Goal: Task Accomplishment & Management: Manage account settings

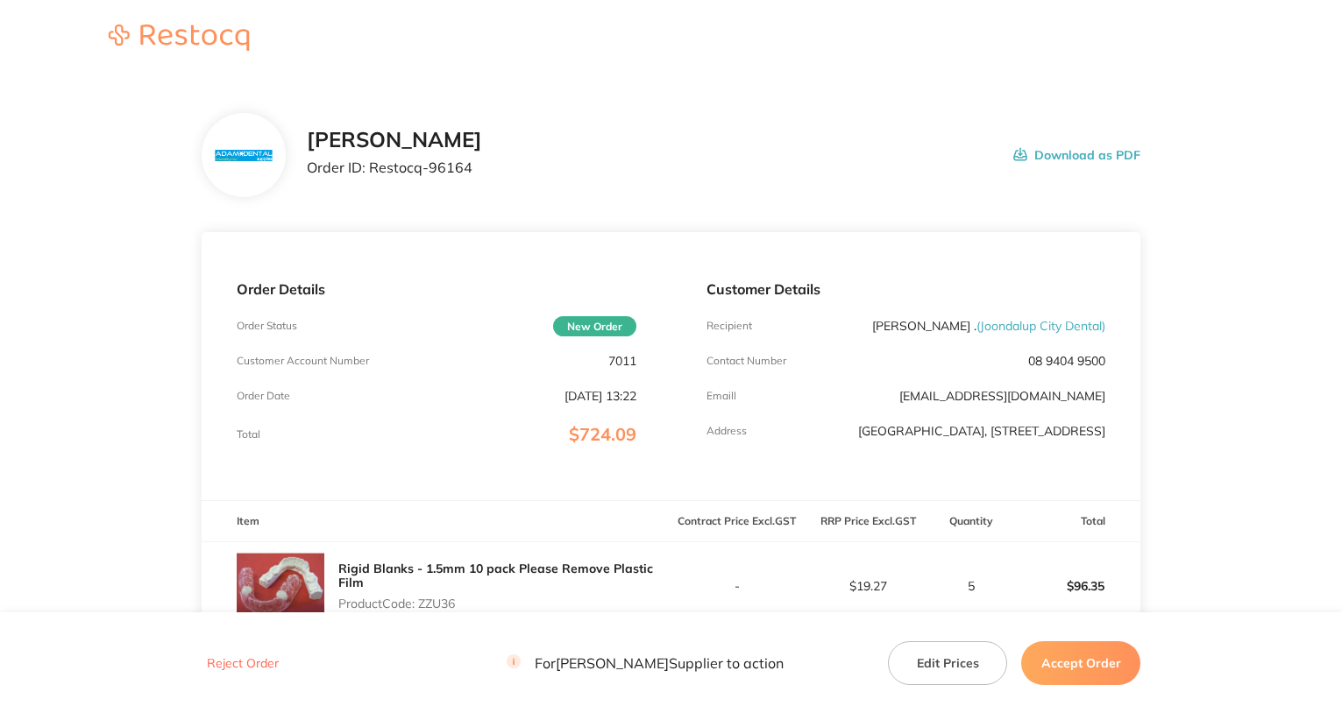
click at [620, 363] on p "7011" at bounding box center [622, 361] width 28 height 14
copy p "7011"
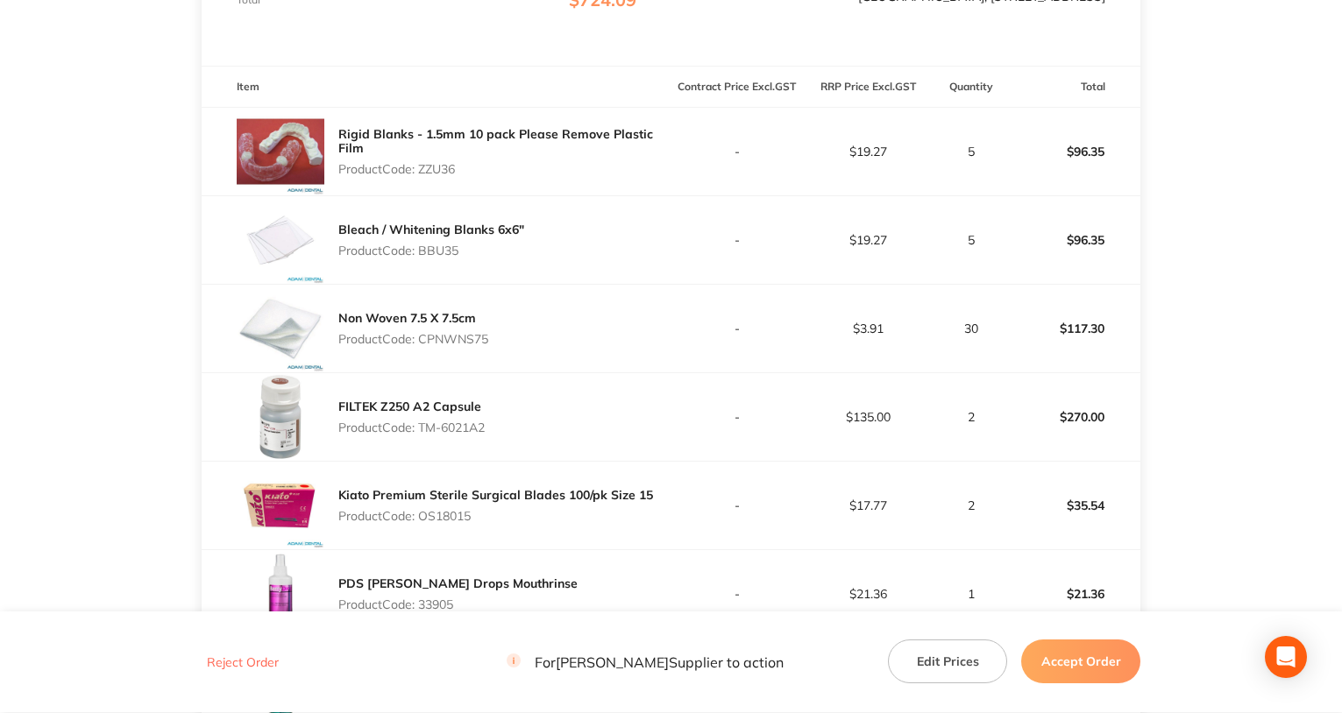
scroll to position [438, 0]
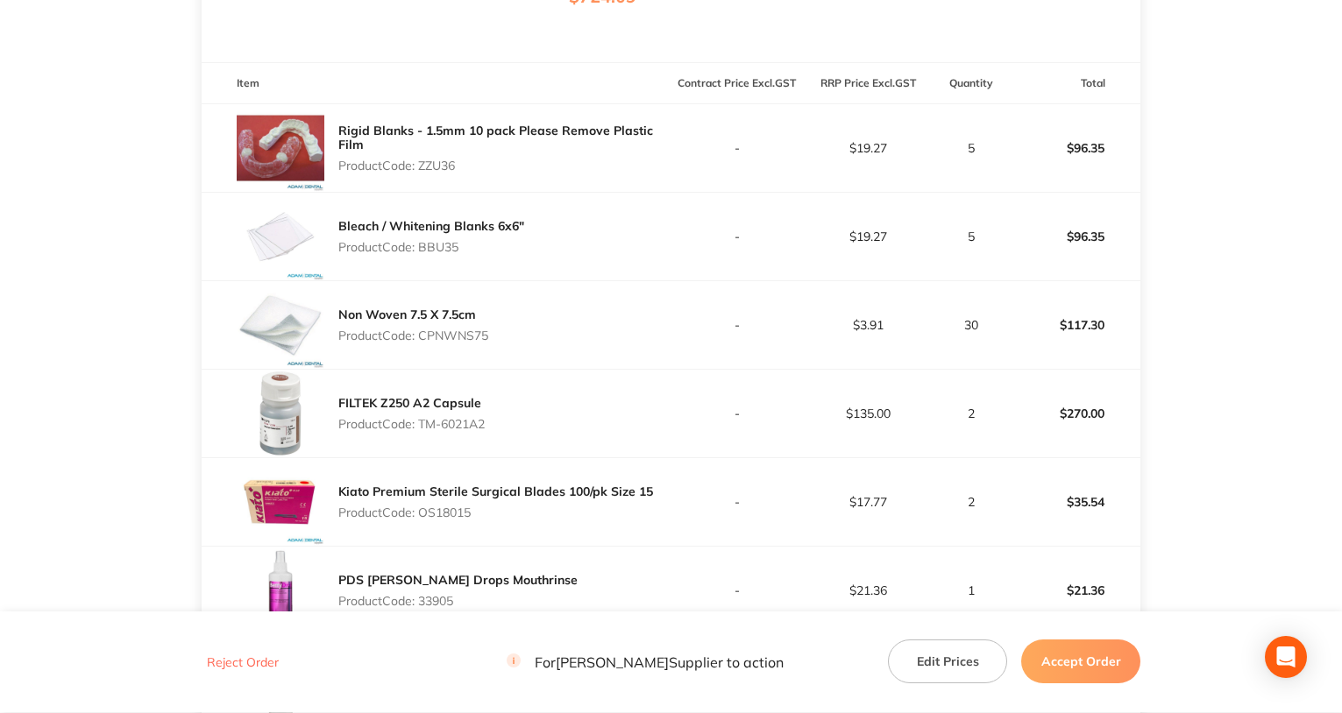
click at [438, 160] on div "Rigid Blanks - 1.5mm 10 pack Please Remove Plastic Film Product Code: ZZU36" at bounding box center [504, 148] width 333 height 63
copy p "ZZU36"
click at [435, 251] on p "Product Code: BBU35" at bounding box center [431, 247] width 186 height 14
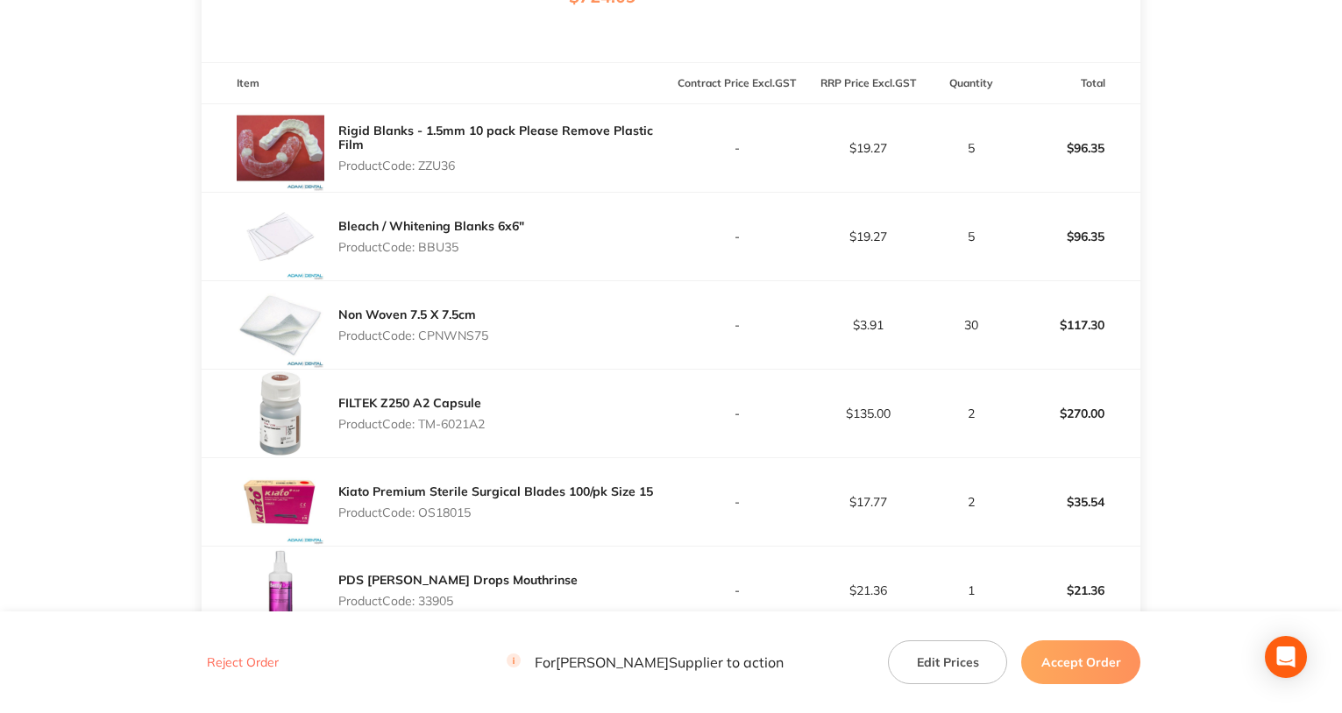
copy p "BBU35"
click at [452, 343] on p "Product Code: CPNWNS75" at bounding box center [413, 336] width 150 height 14
copy p "CPNWNS75"
drag, startPoint x: 422, startPoint y: 436, endPoint x: 560, endPoint y: 436, distance: 138.5
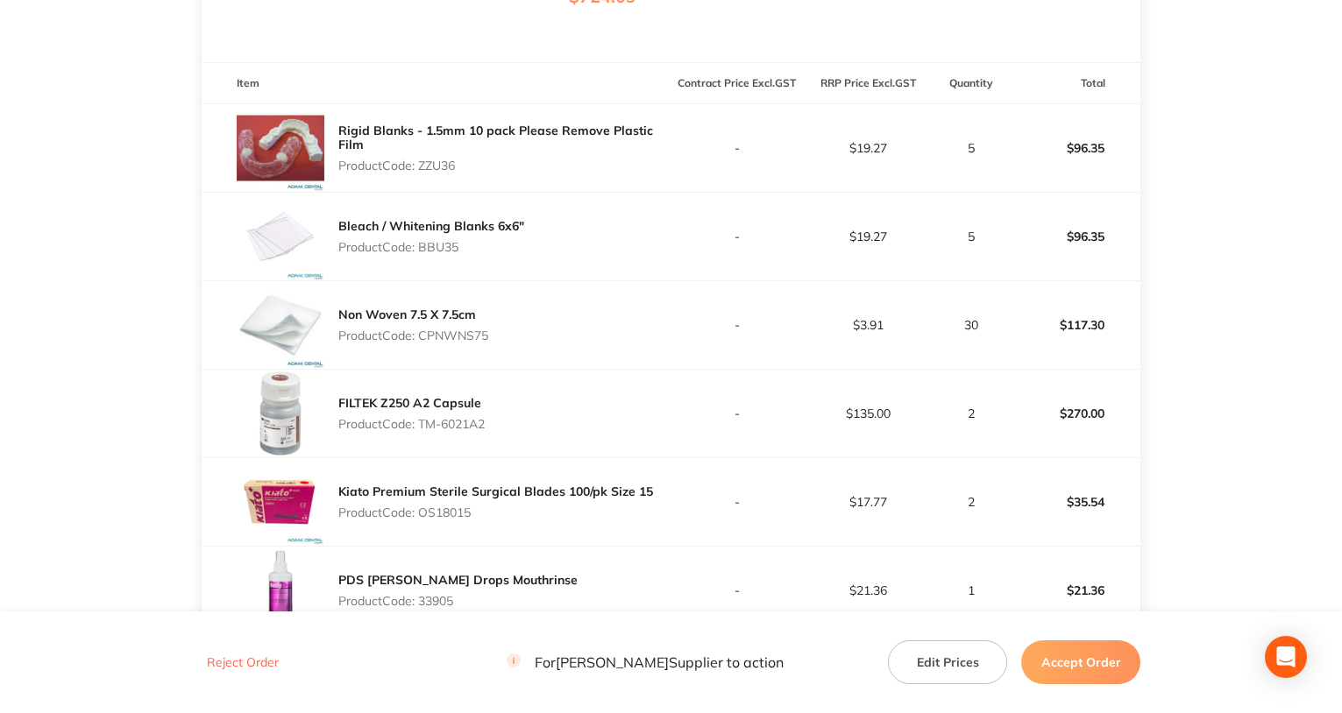
click at [560, 436] on div "FILTEK Z250 A2 Capsule Product Code: TM-6021A2" at bounding box center [437, 414] width 470 height 88
copy p "TM-6021A2"
click at [448, 520] on p "Product Code: OS18015" at bounding box center [495, 513] width 315 height 14
copy p "OS18015"
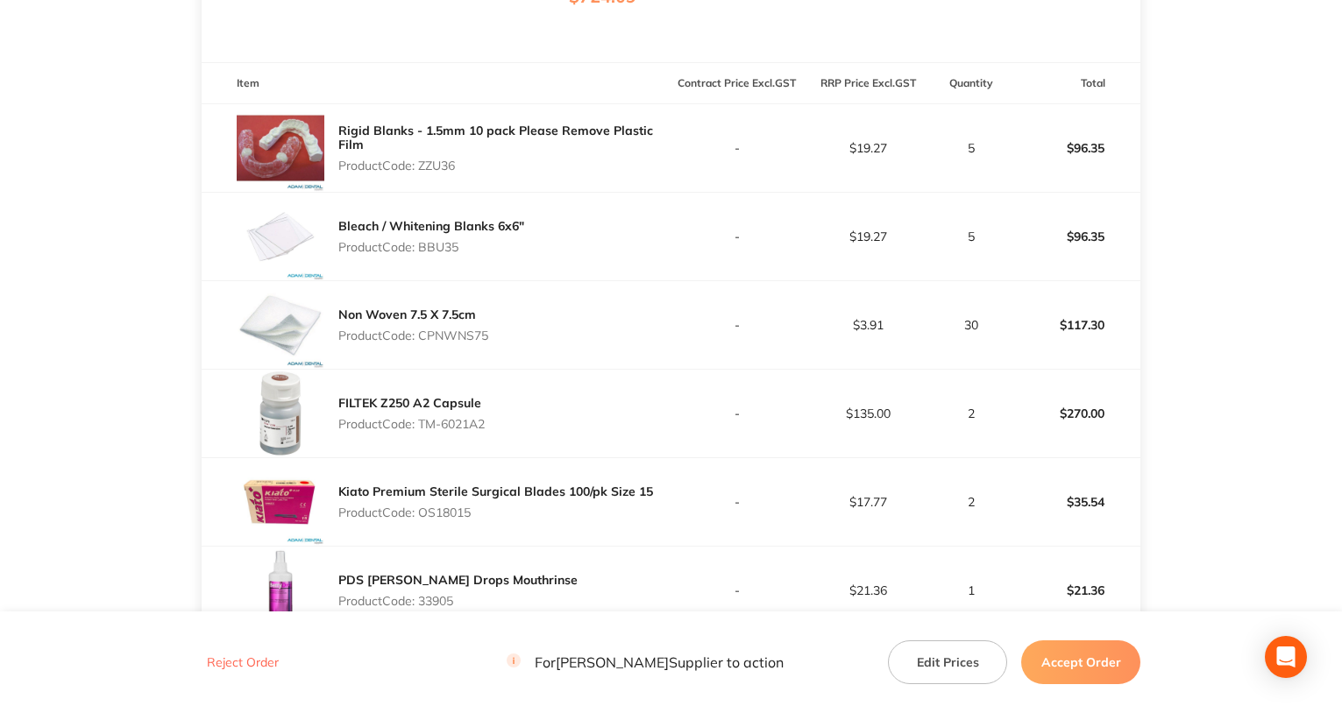
copy p "OS18015"
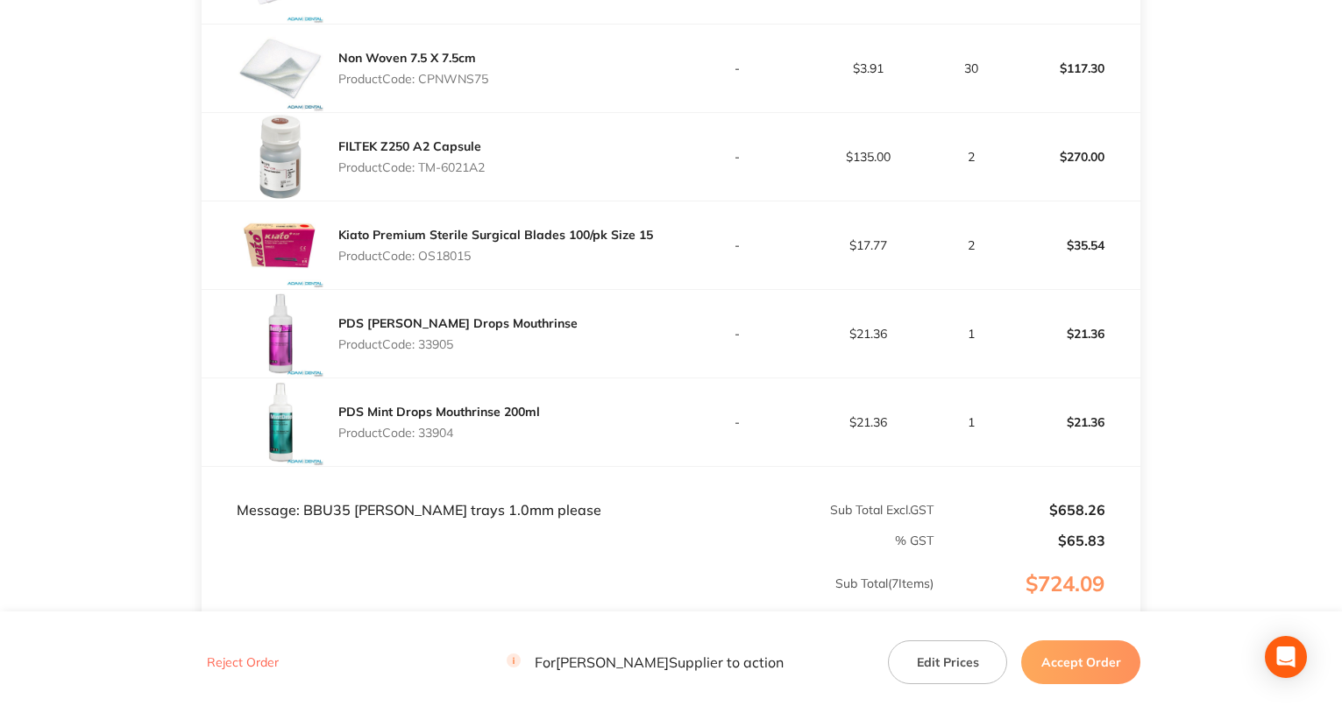
scroll to position [701, 0]
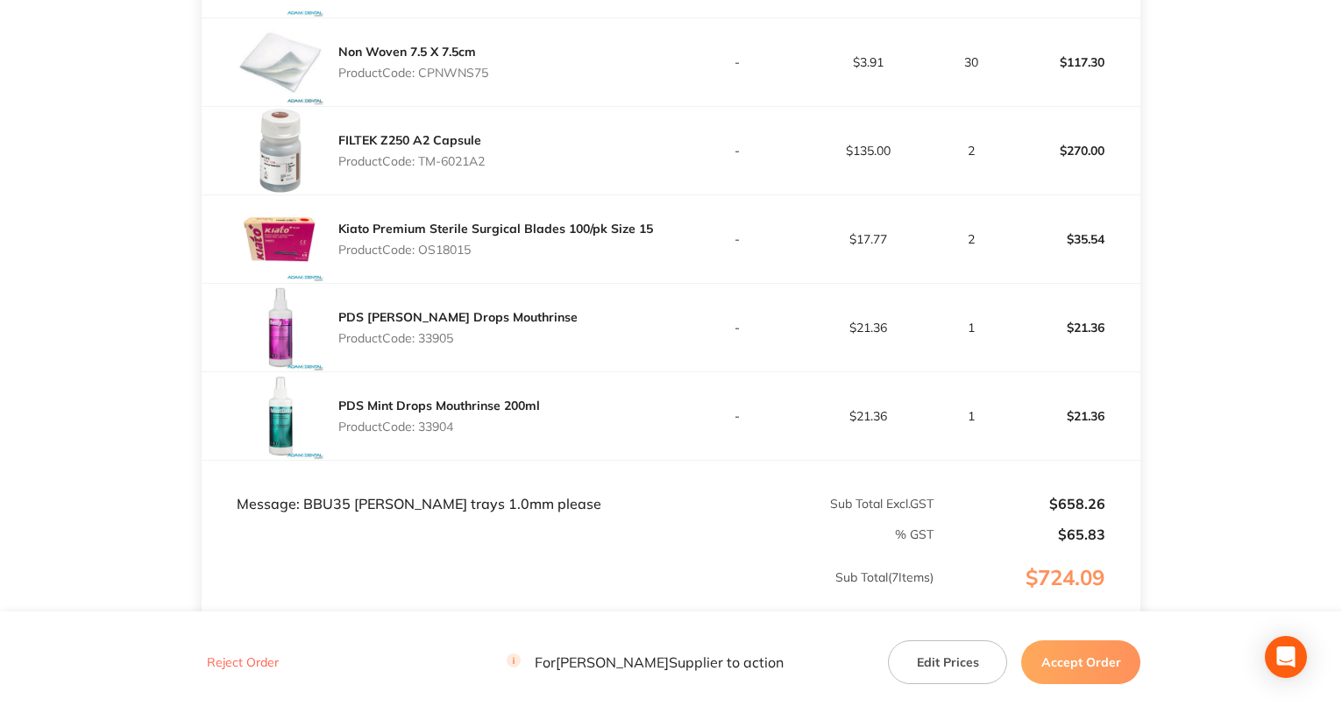
click at [430, 345] on p "Product Code: 33905" at bounding box center [457, 338] width 239 height 14
copy p "33905"
click at [439, 434] on p "Product Code: 33904" at bounding box center [439, 427] width 202 height 14
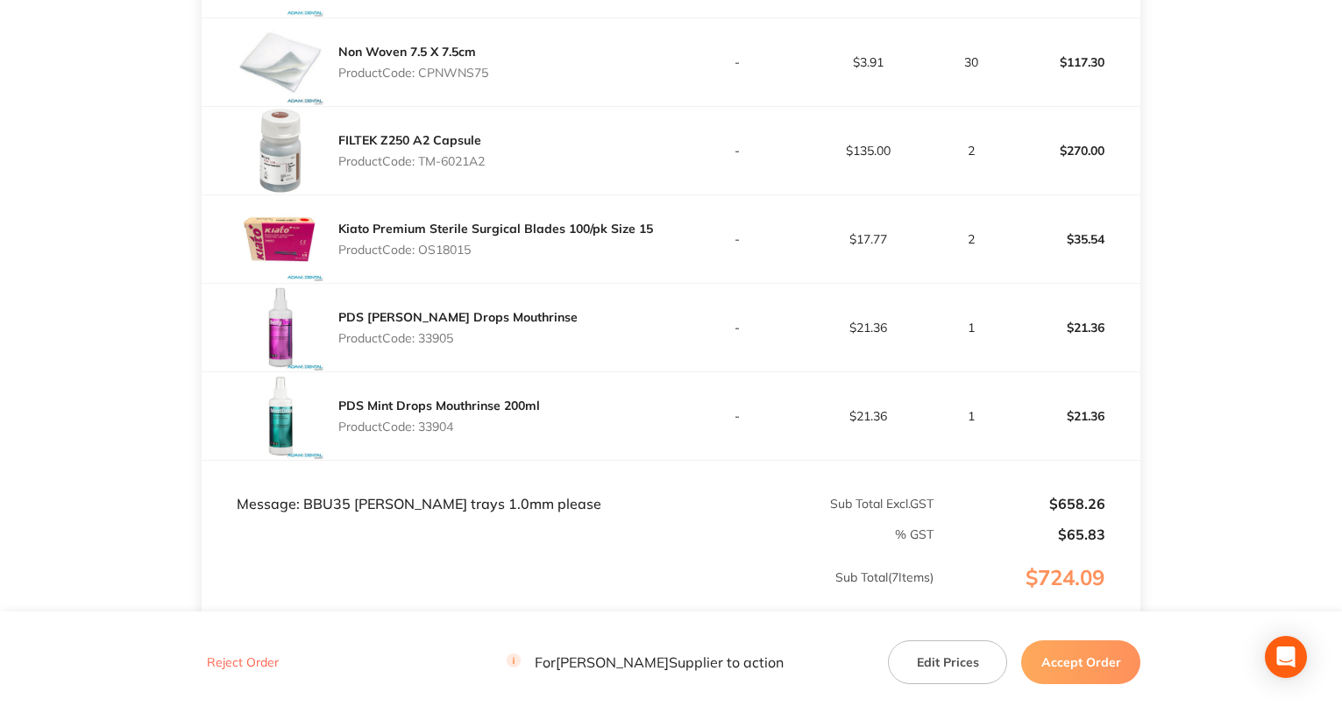
copy p "33904"
click at [319, 513] on td "Message: BBU35 [PERSON_NAME] trays 1.0mm please" at bounding box center [437, 486] width 470 height 53
click at [320, 513] on td "Message: BBU35 [PERSON_NAME] trays 1.0mm please" at bounding box center [437, 486] width 470 height 53
copy td "BBU35"
drag, startPoint x: 98, startPoint y: 185, endPoint x: 108, endPoint y: 185, distance: 9.6
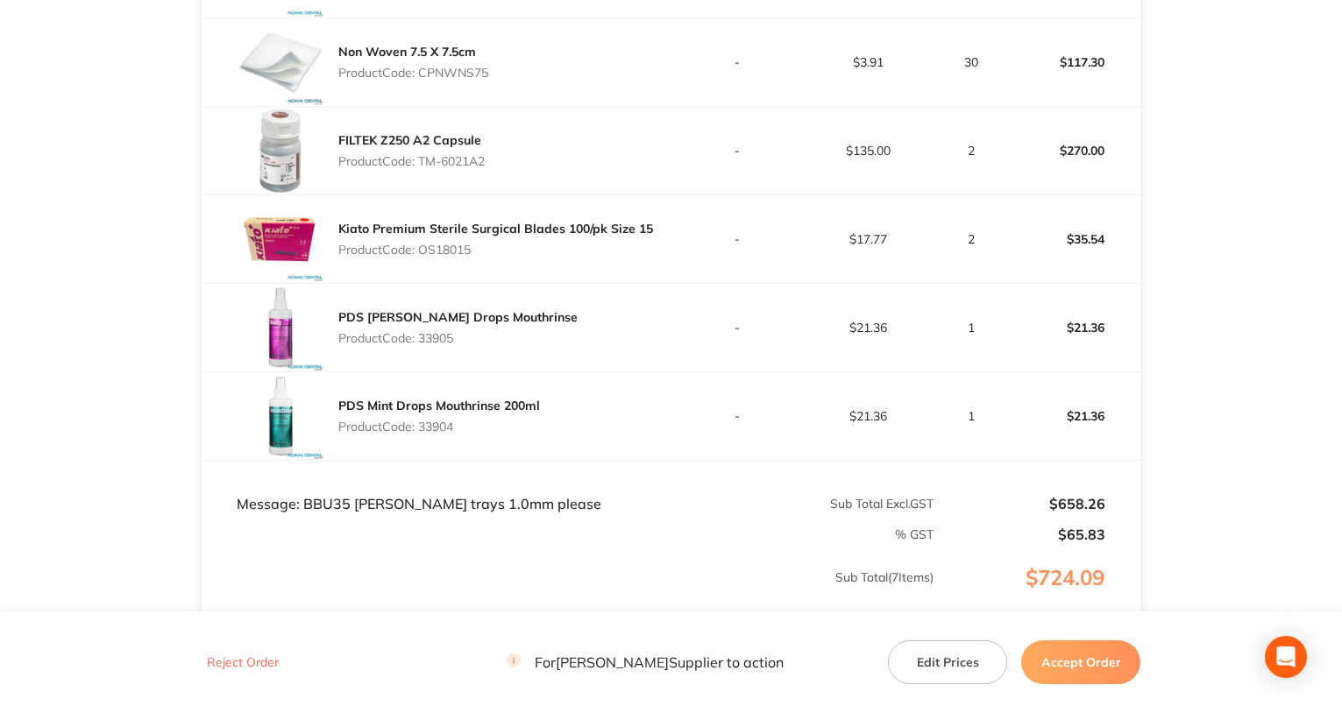
click at [98, 185] on main "[PERSON_NAME] Order ID: Restocq- 96164 Download as PDF Order Details Order Stat…" at bounding box center [671, 82] width 1342 height 1410
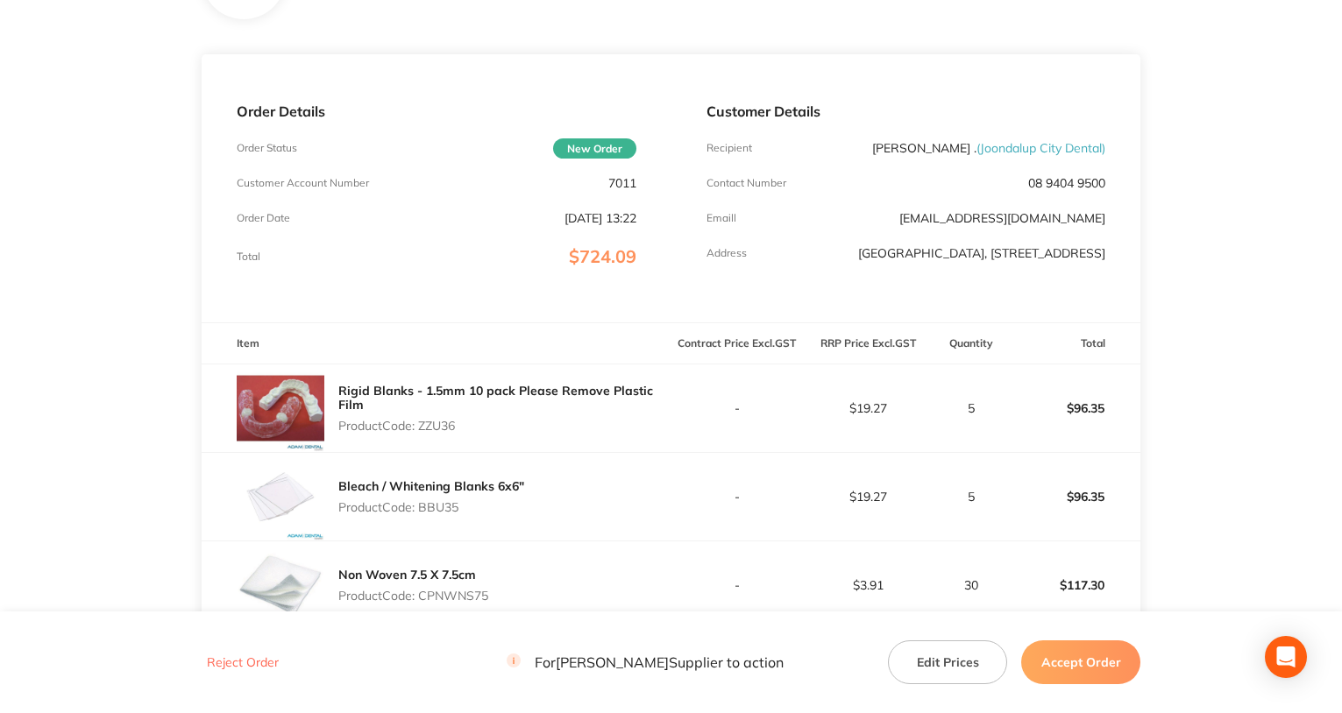
scroll to position [175, 0]
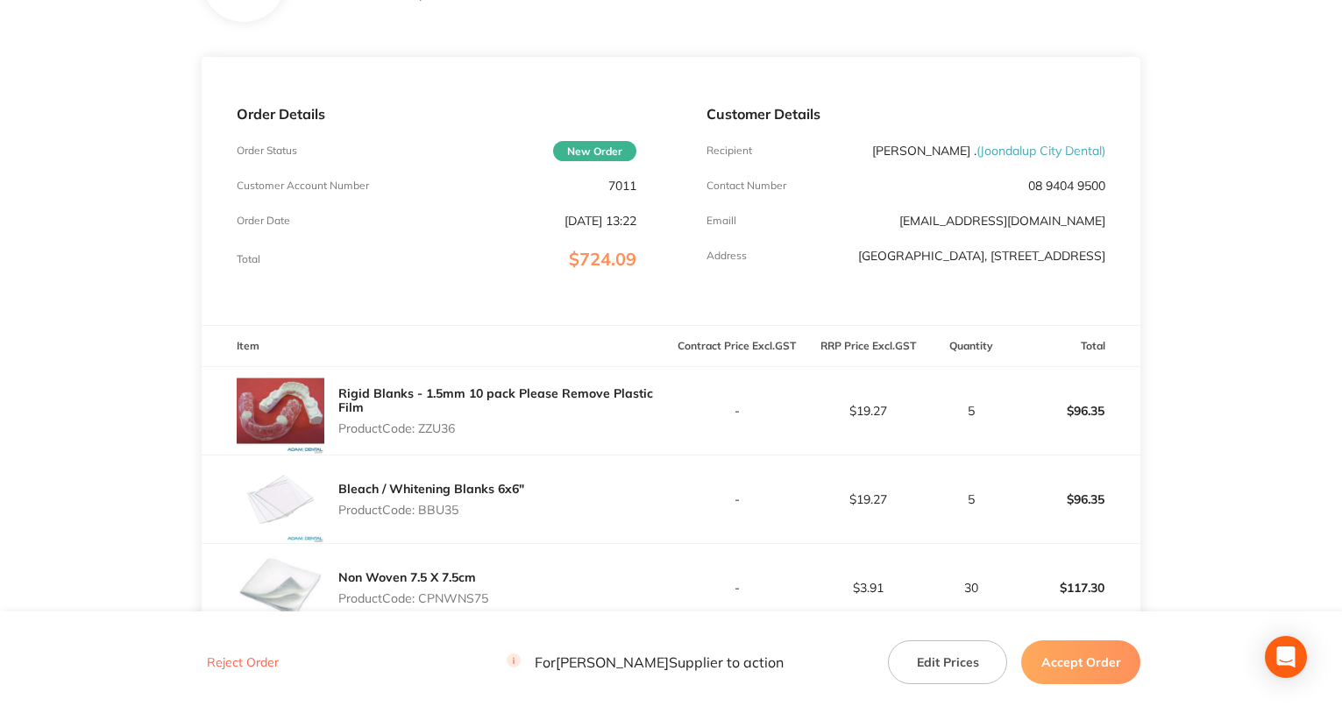
click at [619, 189] on p "7011" at bounding box center [622, 186] width 28 height 14
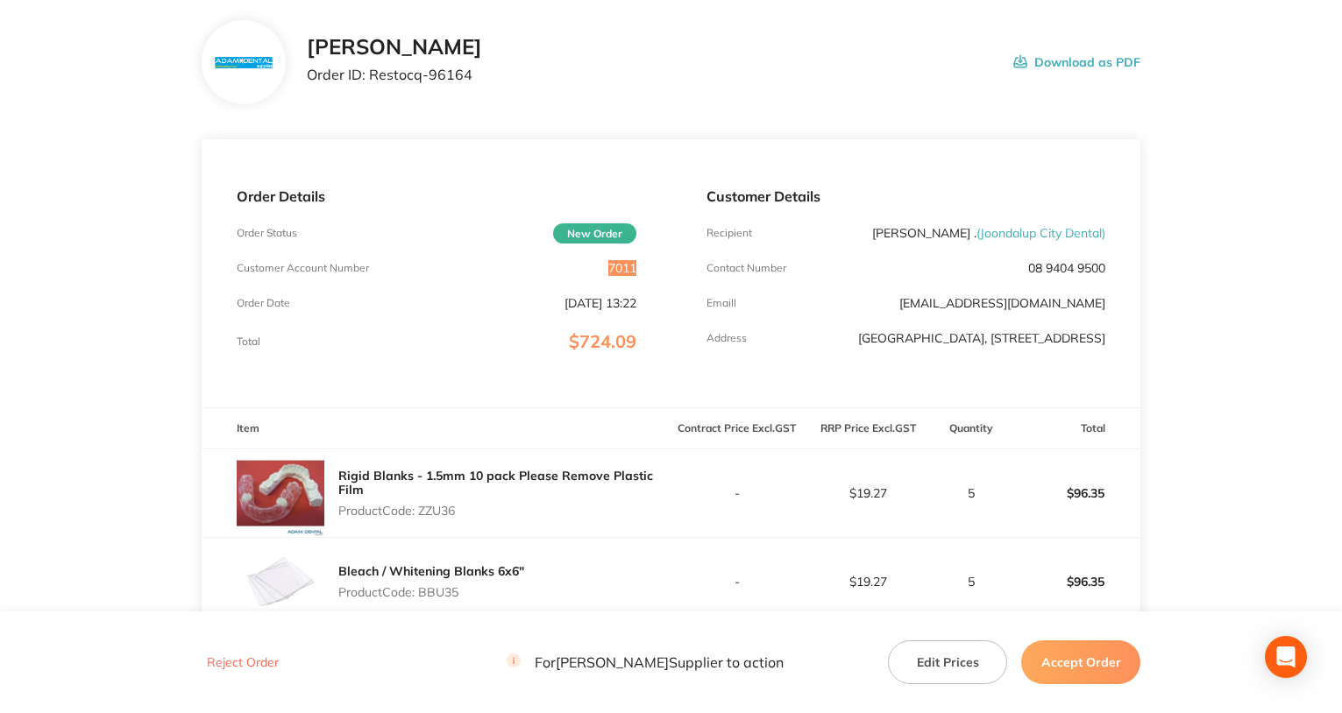
scroll to position [0, 0]
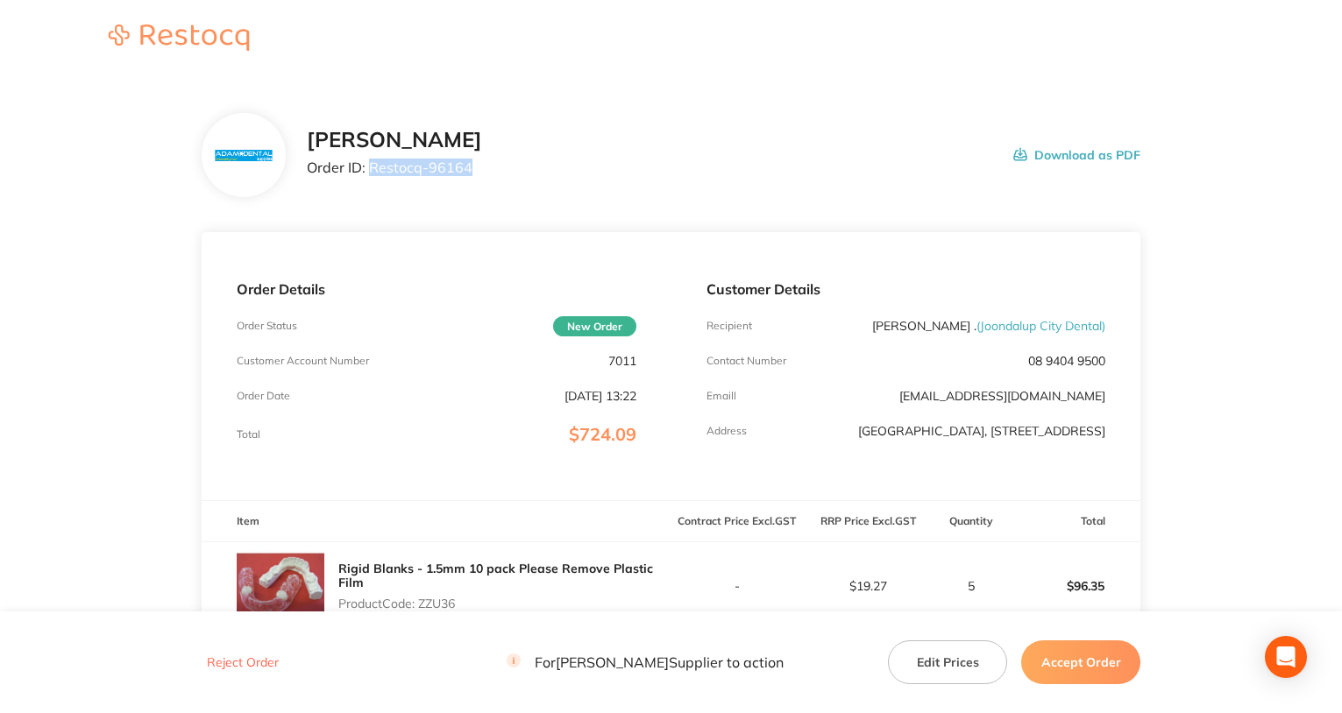
drag, startPoint x: 370, startPoint y: 172, endPoint x: 496, endPoint y: 179, distance: 126.4
click at [496, 179] on div "[PERSON_NAME] Order ID: Restocq- 96164 Download as PDF" at bounding box center [724, 155] width 834 height 54
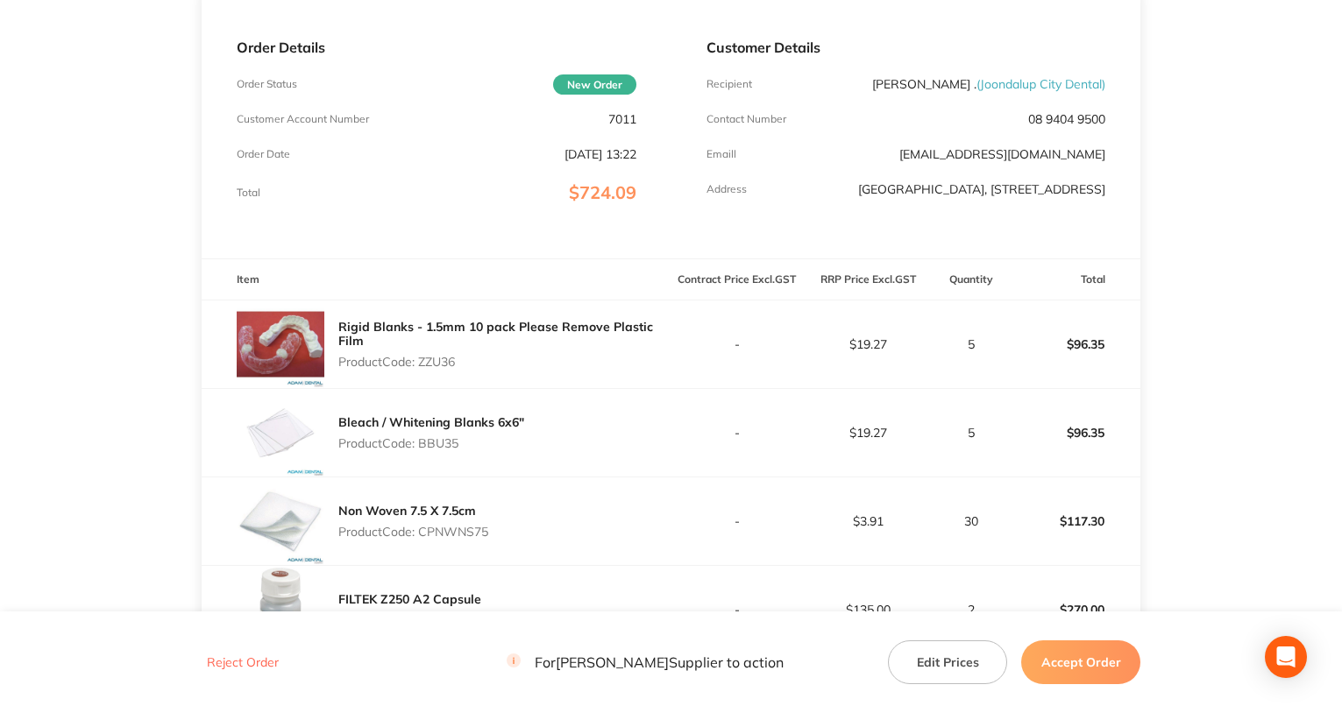
scroll to position [263, 0]
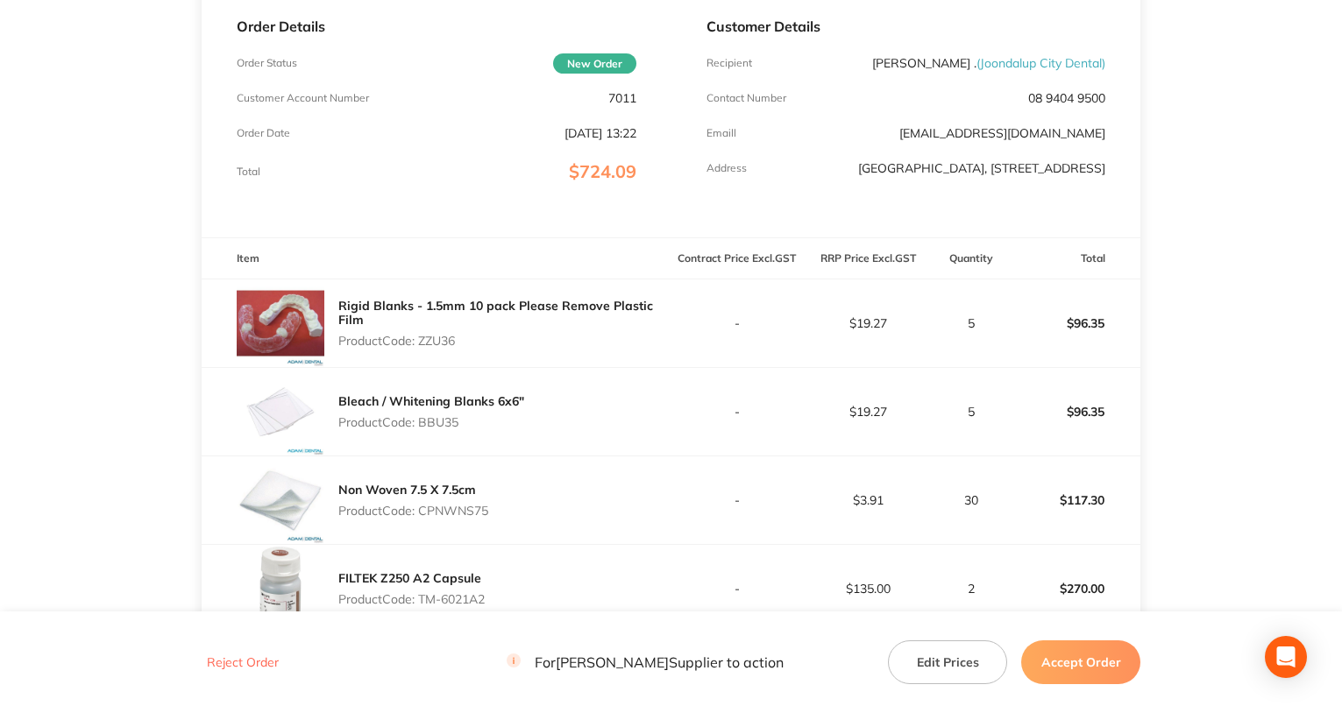
click at [429, 348] on p "Product Code: ZZU36" at bounding box center [504, 341] width 333 height 14
click at [424, 429] on p "Product Code: BBU35" at bounding box center [431, 422] width 186 height 14
click at [465, 516] on p "Product Code: CPNWNS75" at bounding box center [413, 511] width 150 height 14
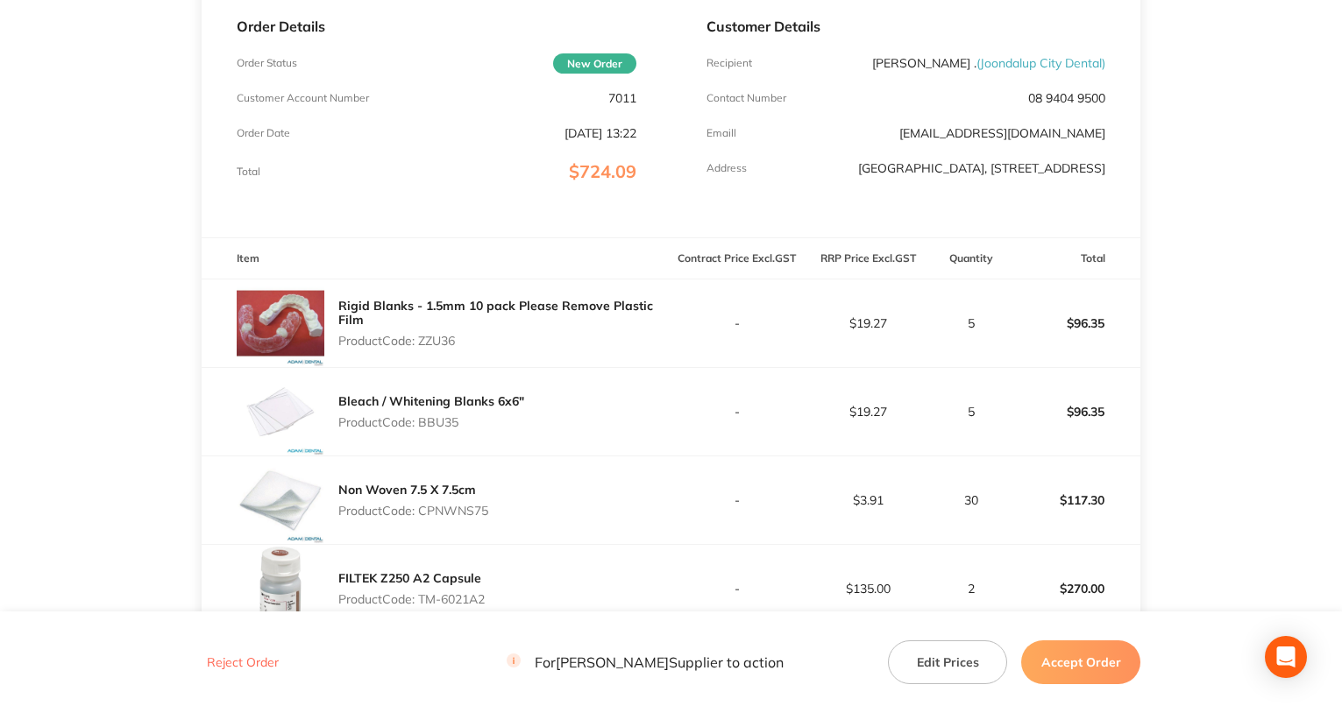
click at [465, 516] on p "Product Code: CPNWNS75" at bounding box center [413, 511] width 150 height 14
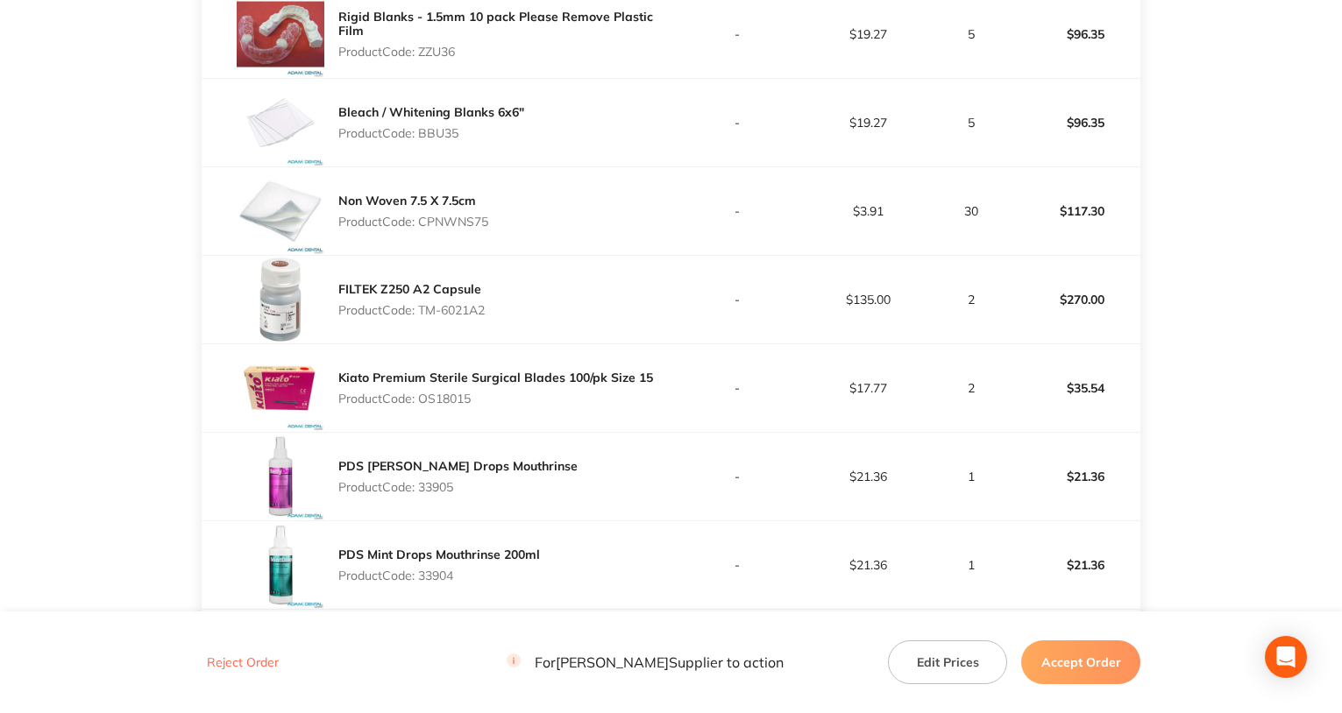
scroll to position [614, 0]
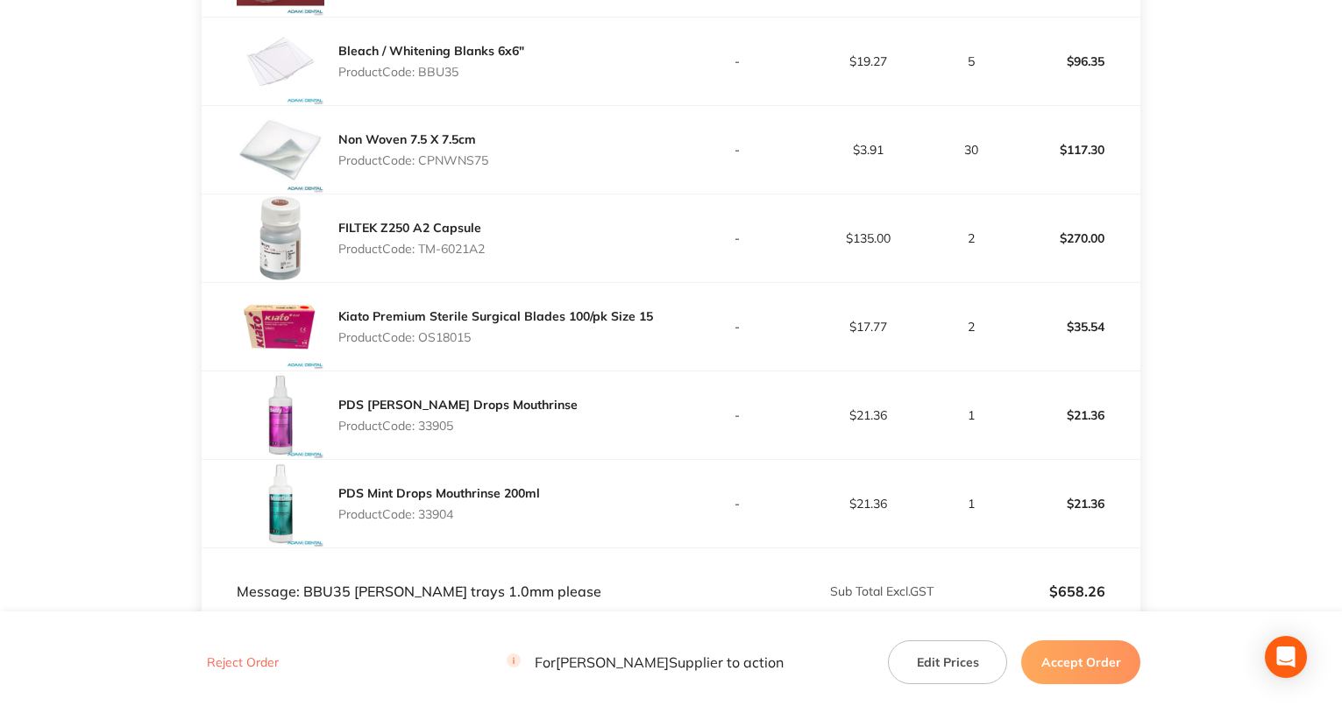
drag, startPoint x: 423, startPoint y: 252, endPoint x: 538, endPoint y: 263, distance: 115.3
click at [538, 263] on div "FILTEK Z250 A2 Capsule Product Code: TM-6021A2" at bounding box center [437, 239] width 470 height 88
click at [445, 343] on p "Product Code: OS18015" at bounding box center [495, 337] width 315 height 14
click at [430, 433] on p "Product Code: 33905" at bounding box center [457, 426] width 239 height 14
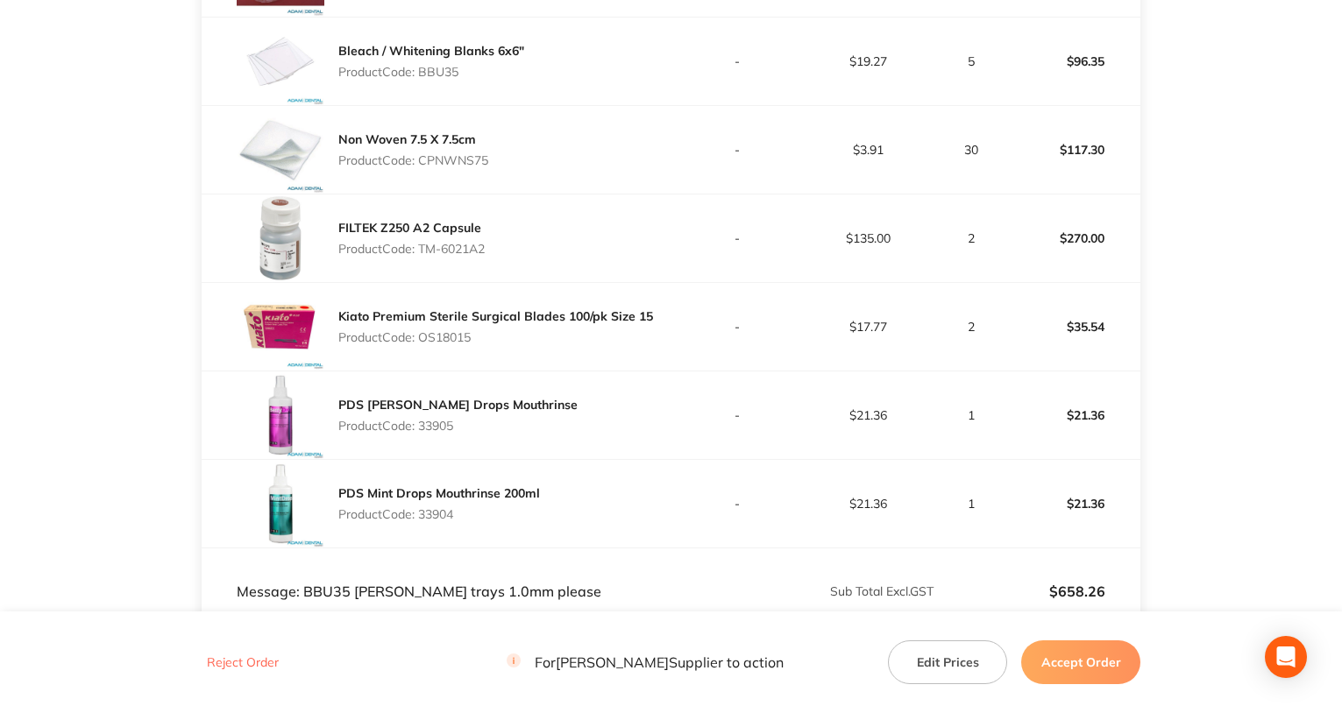
click at [430, 433] on p "Product Code: 33905" at bounding box center [457, 426] width 239 height 14
click at [430, 521] on p "Product Code: 33904" at bounding box center [439, 514] width 202 height 14
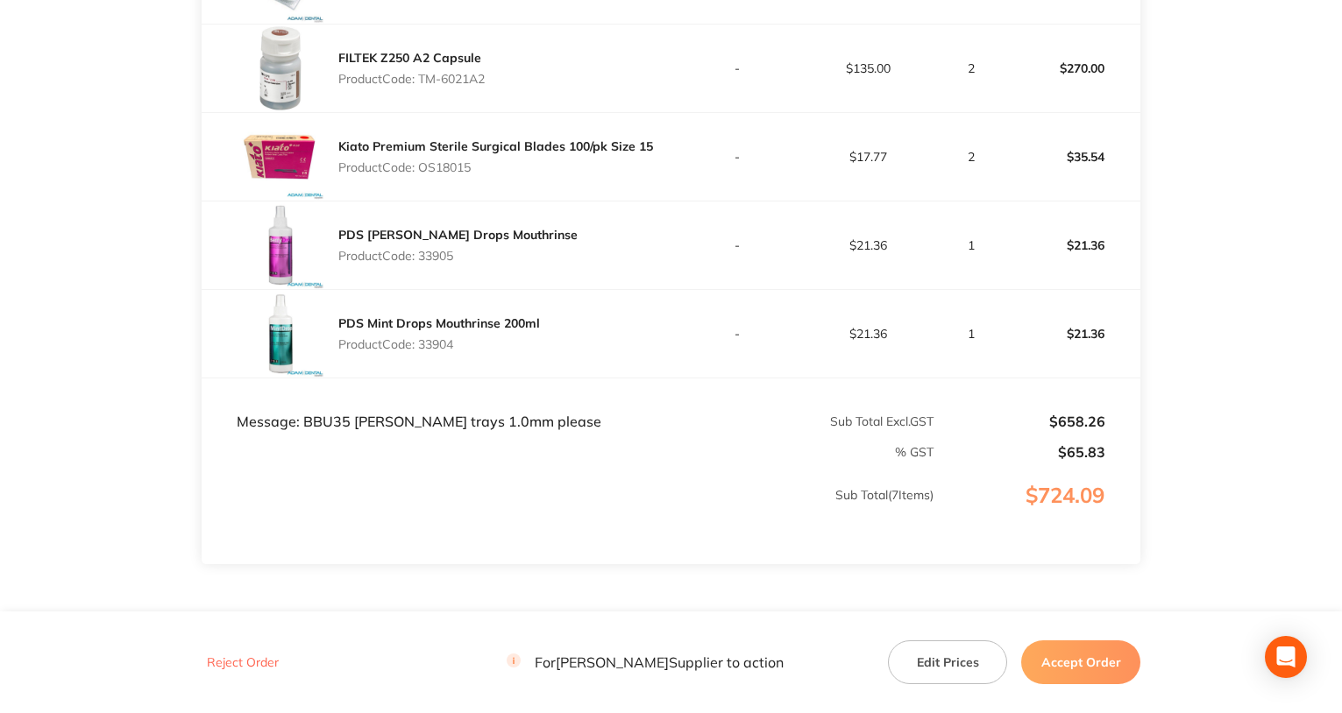
scroll to position [789, 0]
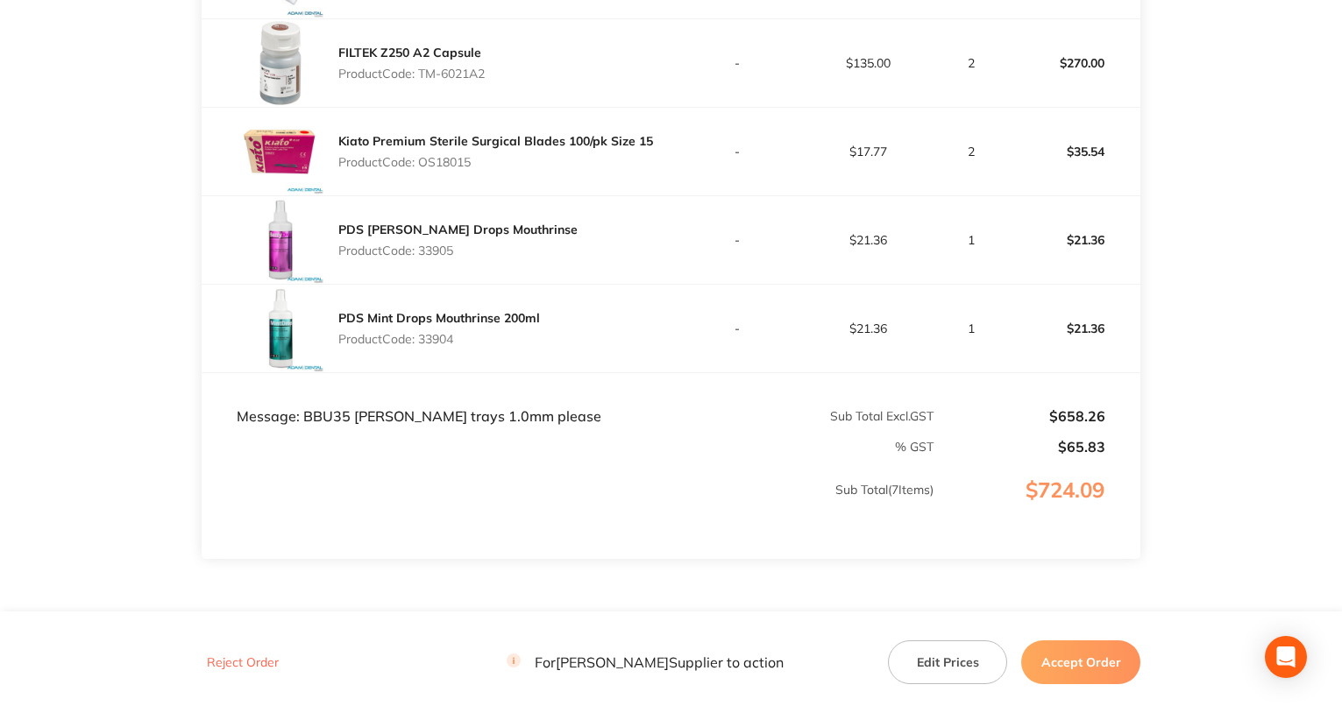
click at [329, 425] on td "Message: BBU35 [PERSON_NAME] trays 1.0mm please" at bounding box center [437, 398] width 470 height 53
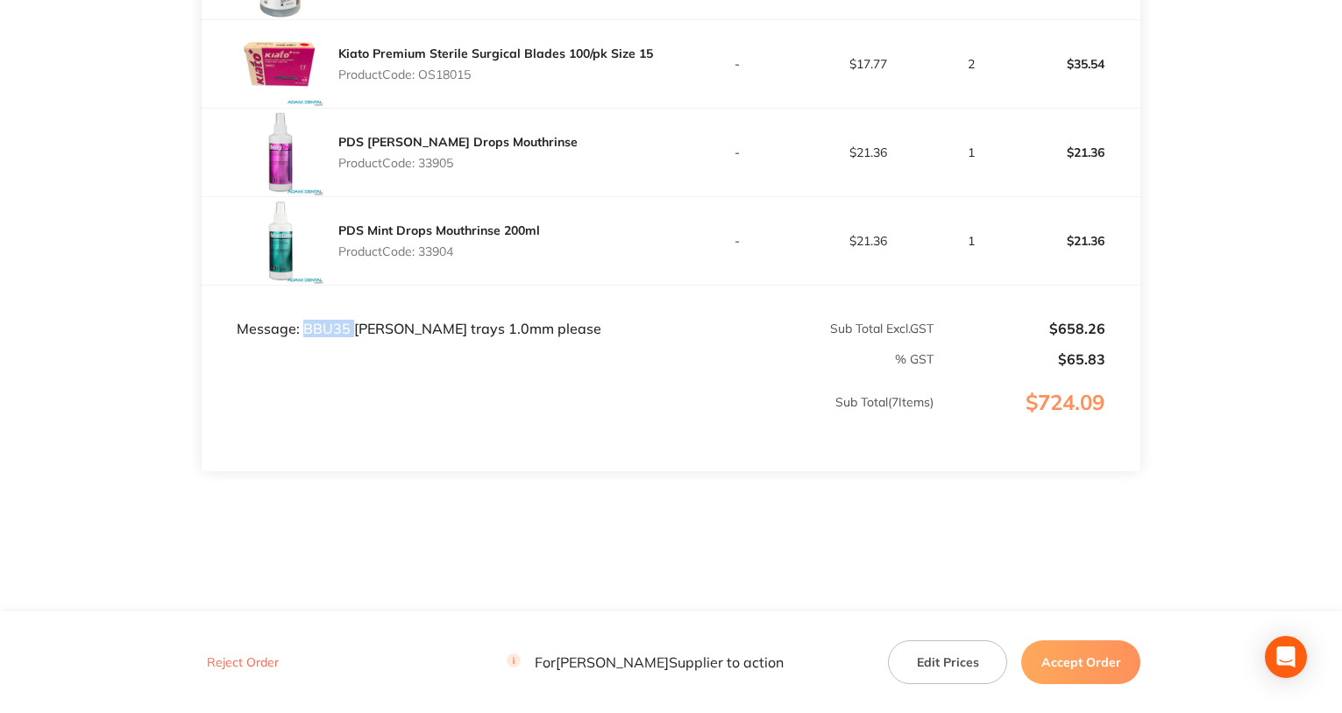
scroll to position [884, 0]
click at [1055, 651] on button "Accept Order" at bounding box center [1080, 663] width 119 height 44
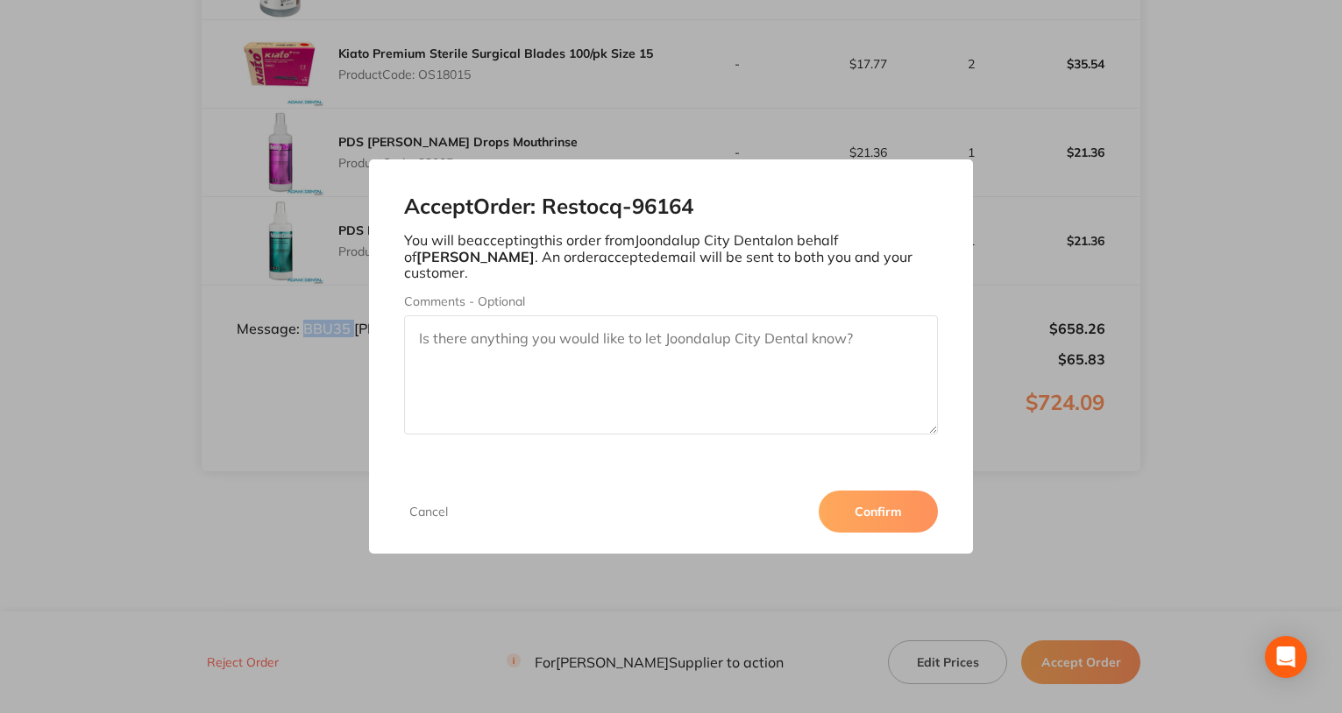
click at [883, 509] on button "Confirm" at bounding box center [878, 512] width 119 height 42
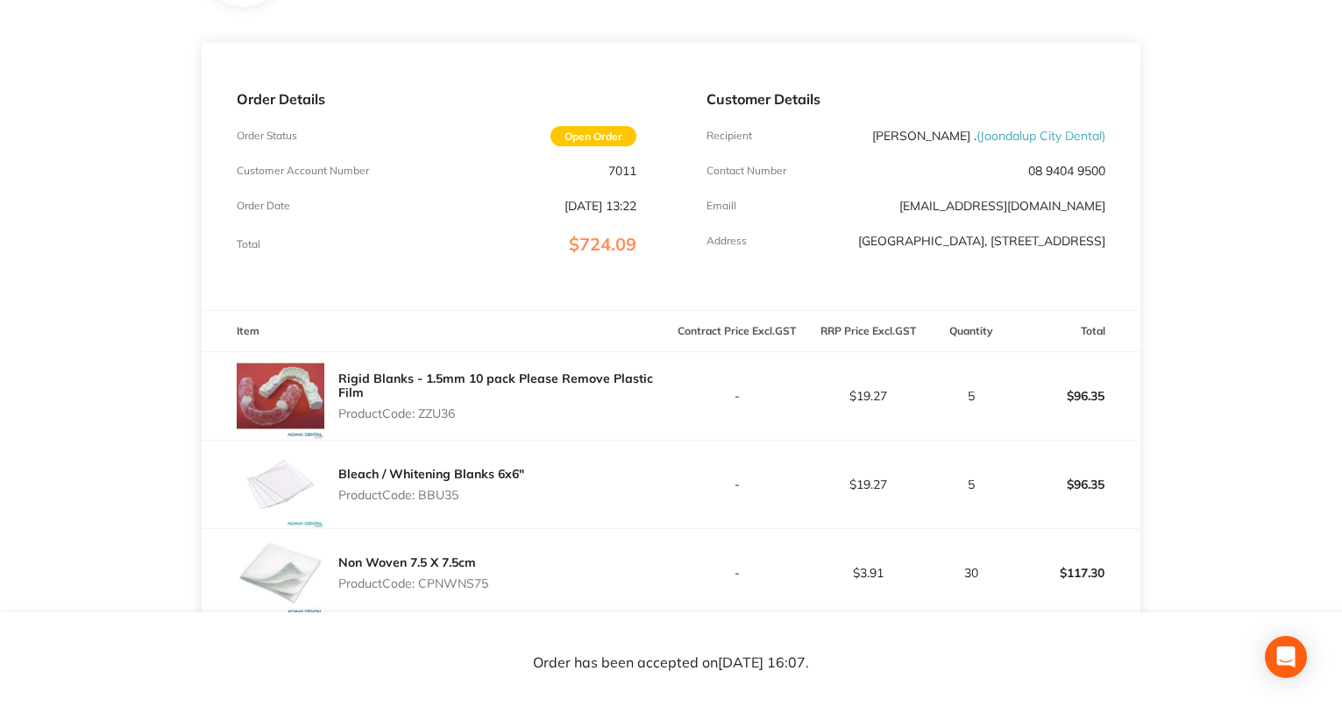
scroll to position [95, 0]
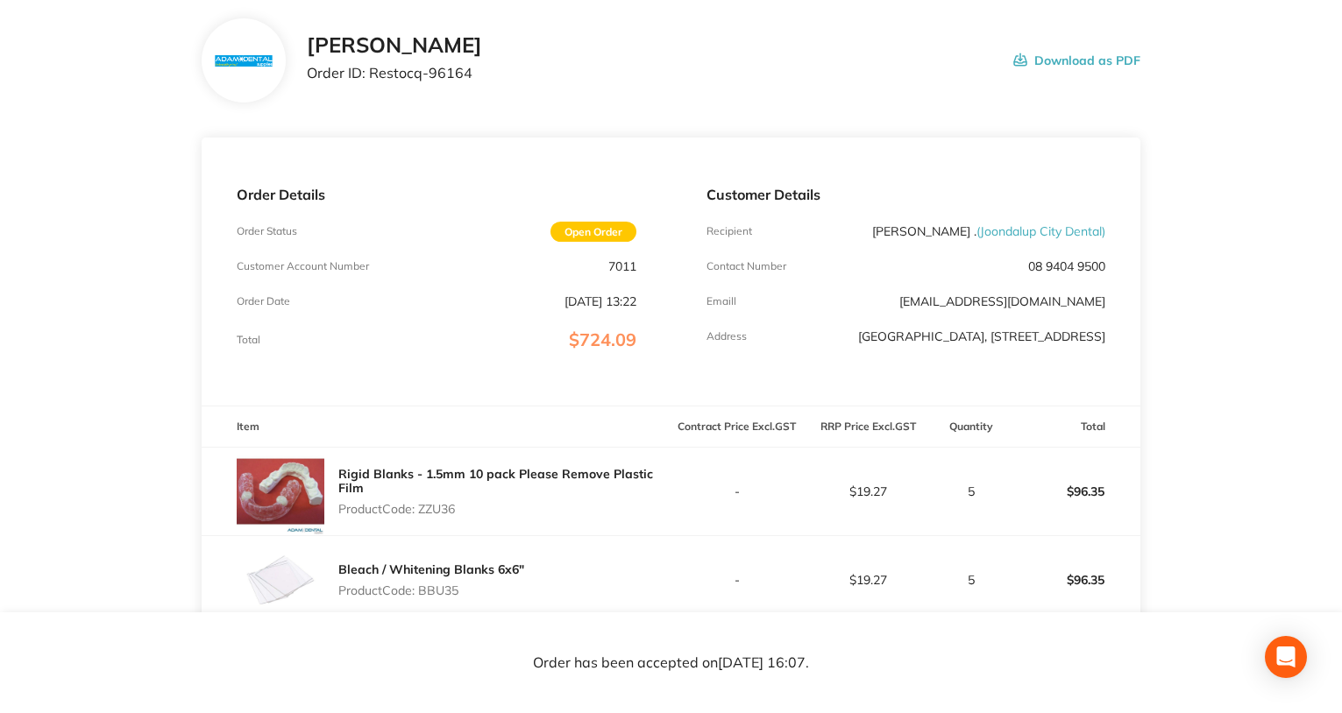
click at [615, 269] on p "7011" at bounding box center [622, 266] width 28 height 14
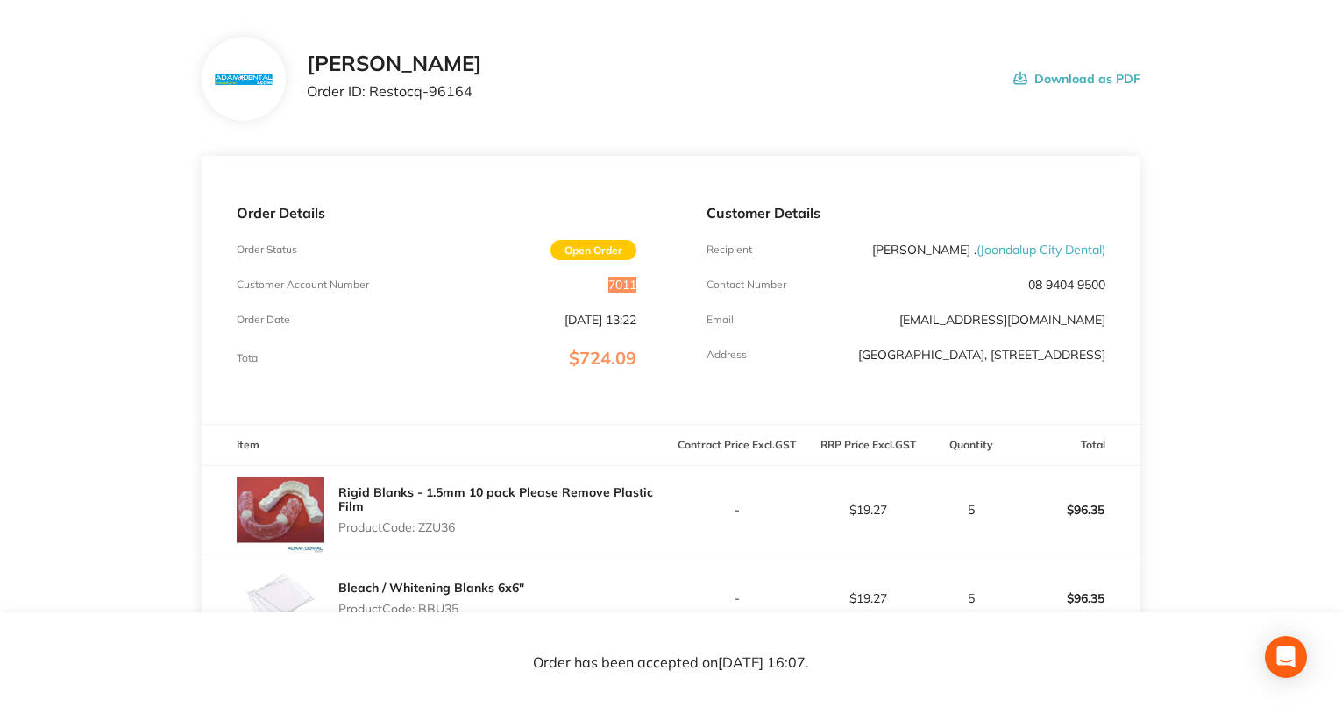
scroll to position [0, 0]
